Goal: Task Accomplishment & Management: Complete application form

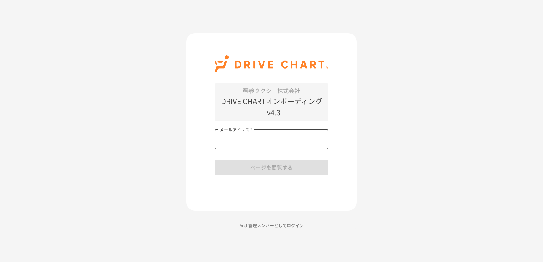
click at [239, 142] on input "メールアドレス   *" at bounding box center [272, 140] width 114 height 20
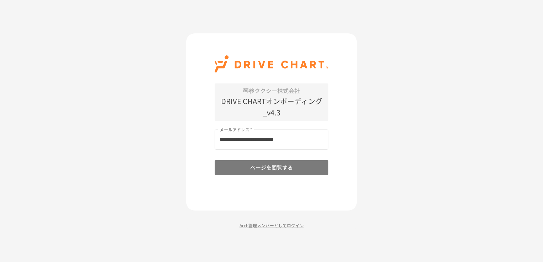
click at [246, 174] on button "ページを閲覧する" at bounding box center [272, 167] width 114 height 15
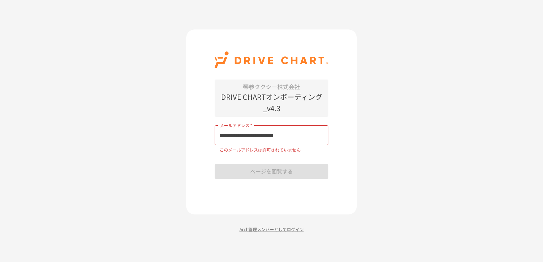
click at [301, 143] on input "**********" at bounding box center [272, 135] width 114 height 20
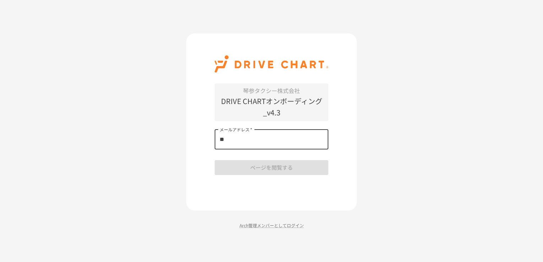
type input "*"
click at [319, 143] on input "メールアドレス   *" at bounding box center [272, 140] width 114 height 20
click at [287, 184] on div "琴参タクシー株式会社 DRIVE CHARTオンボーディング_v4.3 メールアドレス   * メールアドレス   * ページを閲覧する" at bounding box center [271, 121] width 171 height 177
click at [291, 134] on input "メールアドレス   *" at bounding box center [272, 140] width 114 height 20
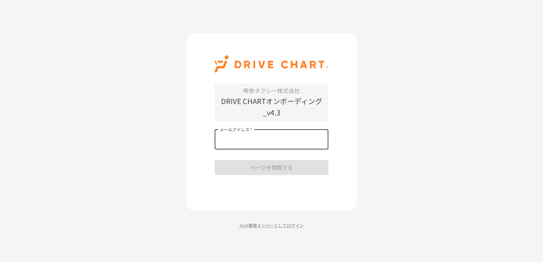
click at [288, 137] on input "メールアドレス   *" at bounding box center [272, 140] width 114 height 20
type input "*"
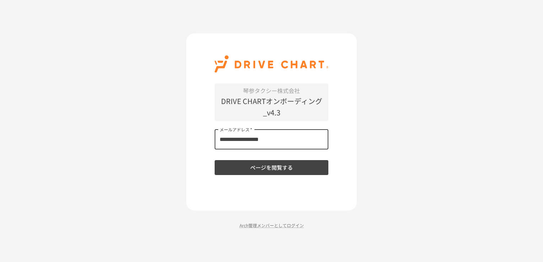
click at [215, 160] on button "ページを閲覧する" at bounding box center [272, 167] width 114 height 15
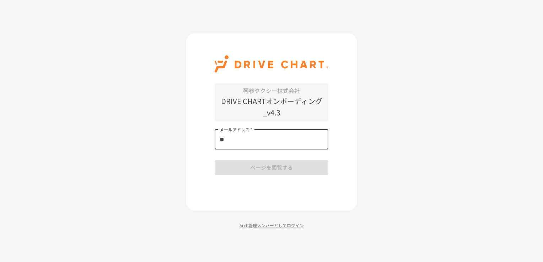
type input "*"
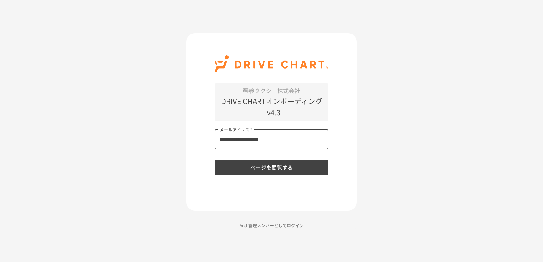
type input "**********"
click at [215, 160] on button "ページを閲覧する" at bounding box center [272, 167] width 114 height 15
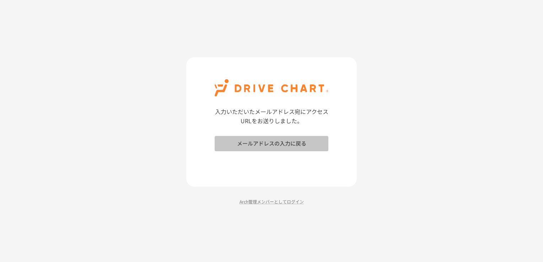
click at [292, 142] on button "メールアドレスの入力に戻る" at bounding box center [272, 143] width 114 height 15
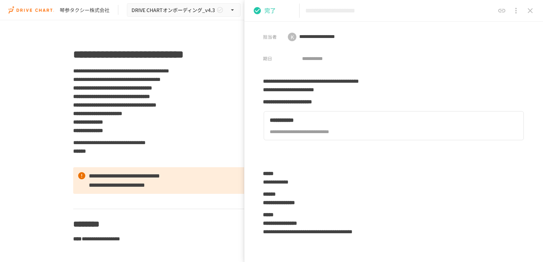
click at [273, 13] on p "完了" at bounding box center [269, 10] width 11 height 9
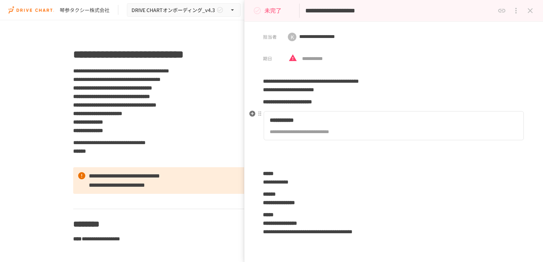
click at [287, 132] on div "**********" at bounding box center [349, 132] width 158 height 8
click at [530, 13] on icon "close drawer" at bounding box center [530, 10] width 9 height 9
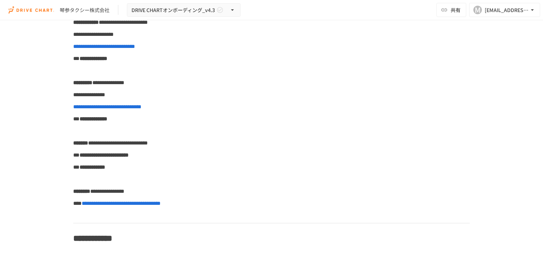
scroll to position [339, 0]
